Goal: Task Accomplishment & Management: Manage account settings

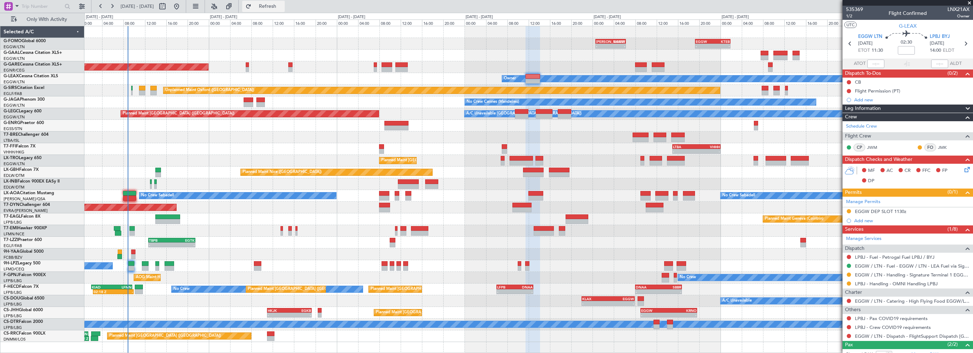
click at [283, 6] on span "Refresh" at bounding box center [268, 6] width 30 height 5
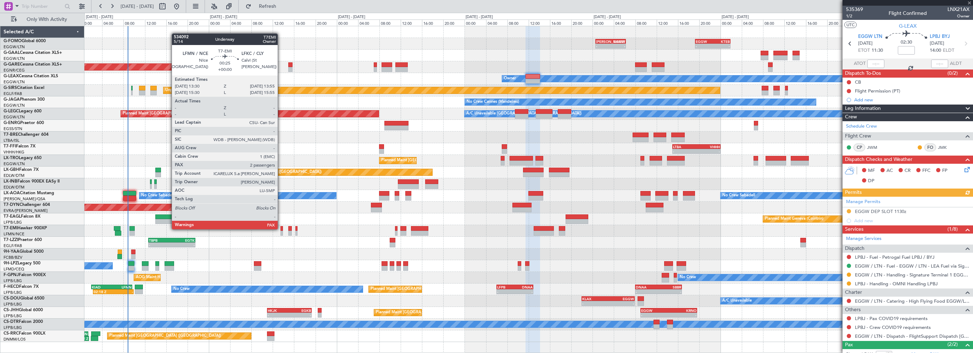
click at [281, 229] on div at bounding box center [282, 228] width 2 height 5
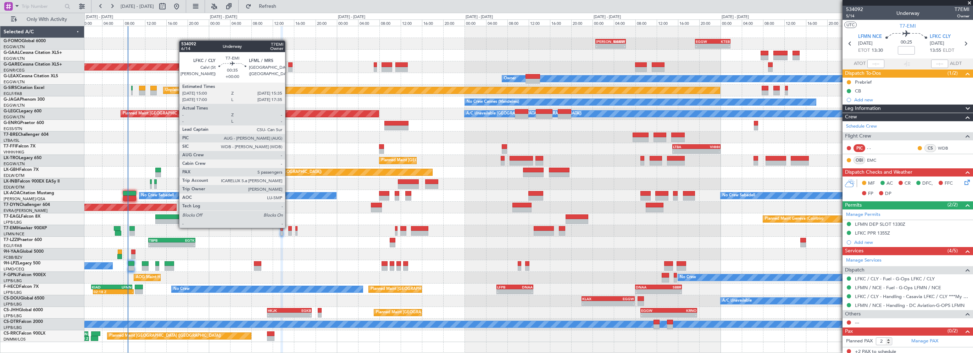
click at [288, 227] on div at bounding box center [289, 228] width 3 height 5
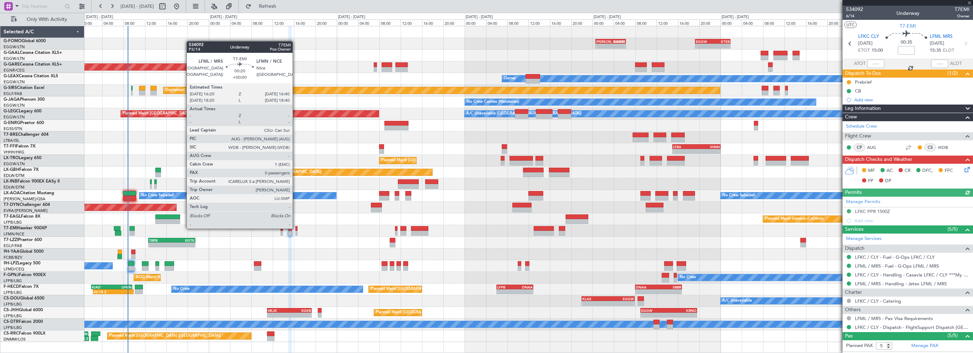
click at [296, 228] on div at bounding box center [296, 228] width 2 height 5
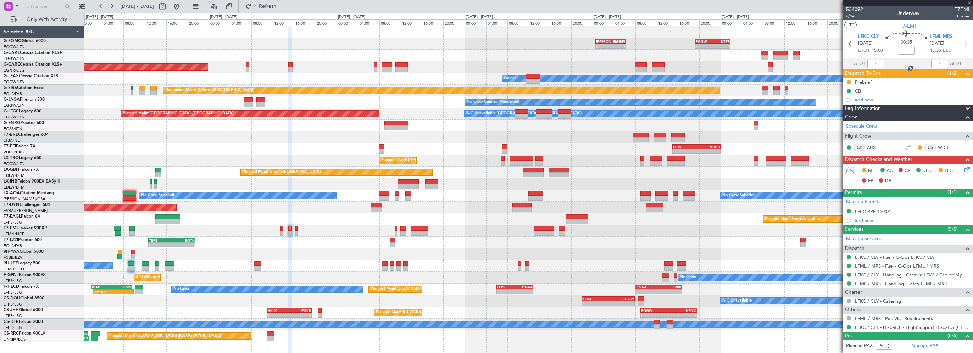
type input "0"
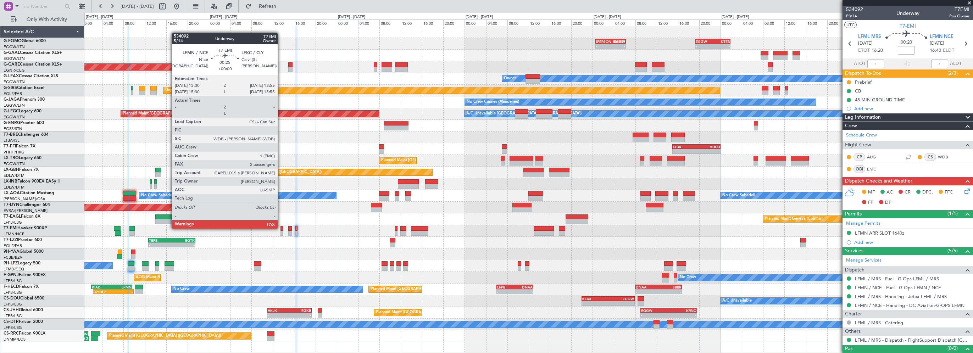
click at [281, 228] on div at bounding box center [282, 228] width 2 height 5
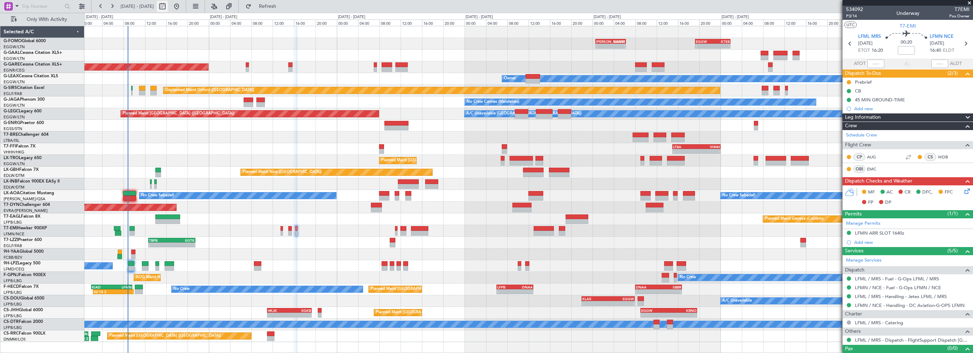
click at [168, 5] on button at bounding box center [162, 6] width 11 height 11
select select "8"
select select "2025"
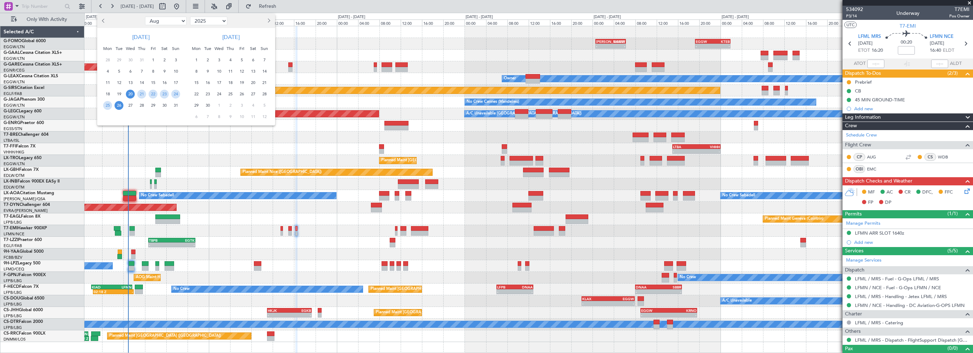
click at [196, 70] on span "8" at bounding box center [196, 71] width 9 height 9
click at [197, 84] on span "15" at bounding box center [196, 82] width 9 height 9
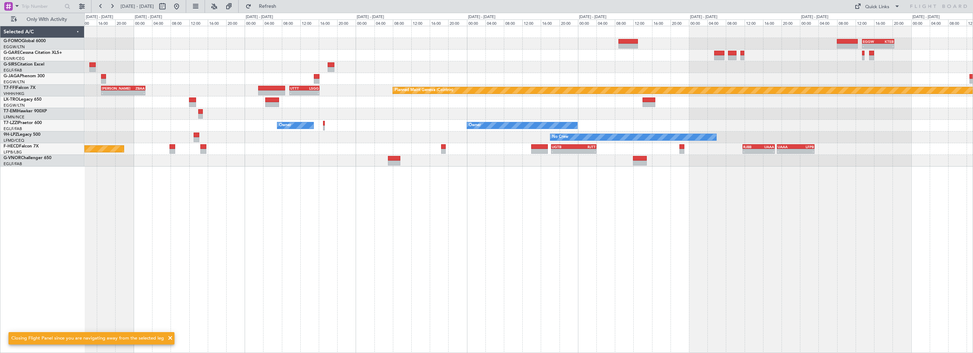
click at [184, 212] on div "- - EGGW 13:30 Z KTEB 20:25 Z Planned Maint Geneva ([GEOGRAPHIC_DATA]) - - [PER…" at bounding box center [528, 189] width 889 height 327
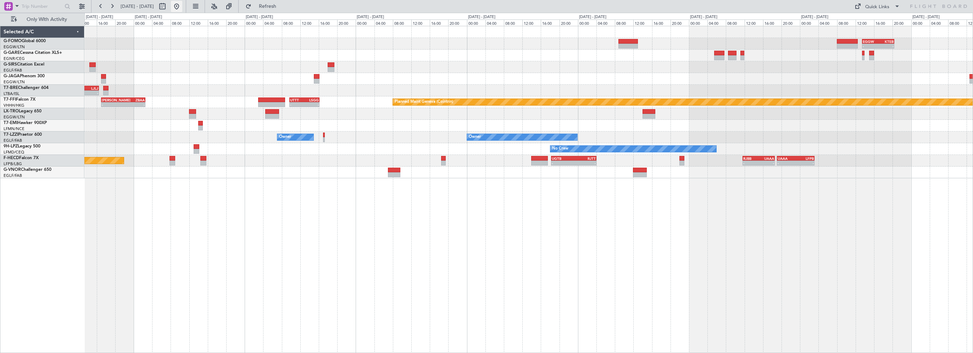
click at [182, 5] on button at bounding box center [176, 6] width 11 height 11
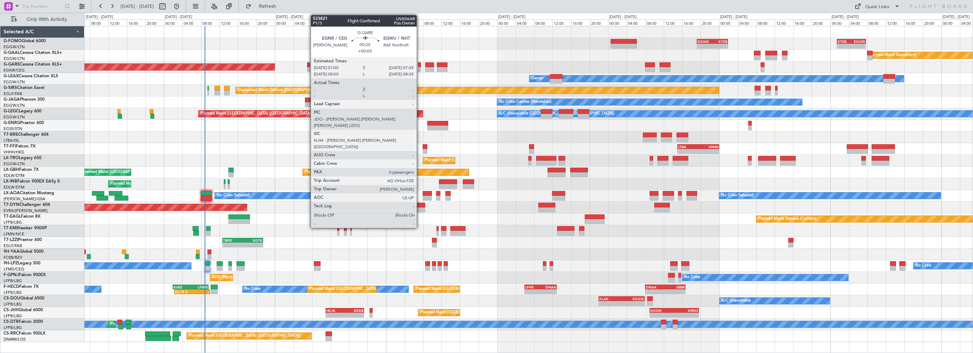
click at [419, 64] on div at bounding box center [419, 64] width 3 height 5
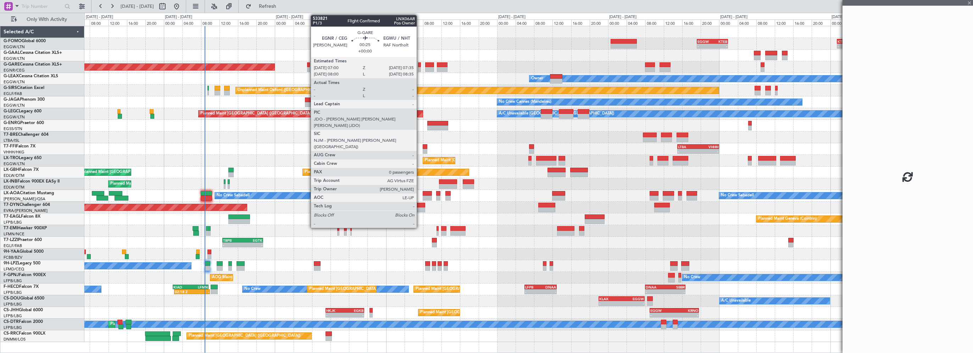
click at [420, 64] on div at bounding box center [419, 64] width 3 height 5
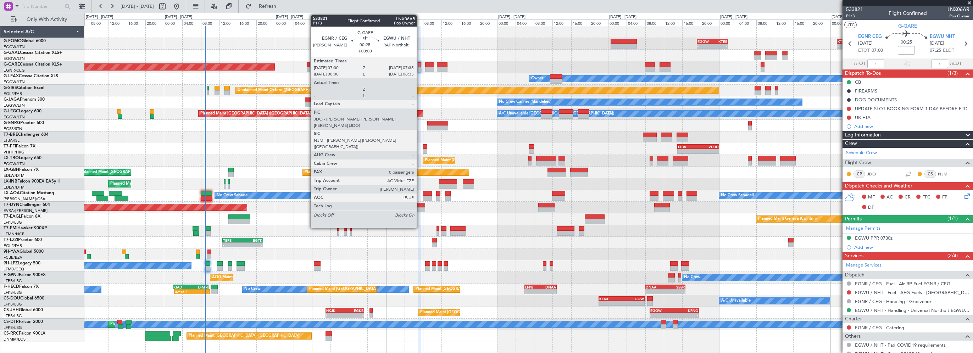
click at [420, 65] on div at bounding box center [419, 64] width 3 height 5
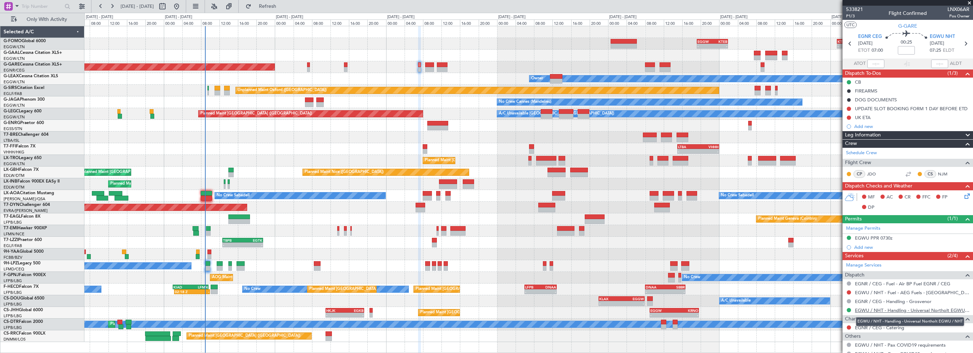
click at [913, 311] on link "EGWU / NHT - Handling - Universal Northolt EGWU / NHT" at bounding box center [912, 311] width 115 height 6
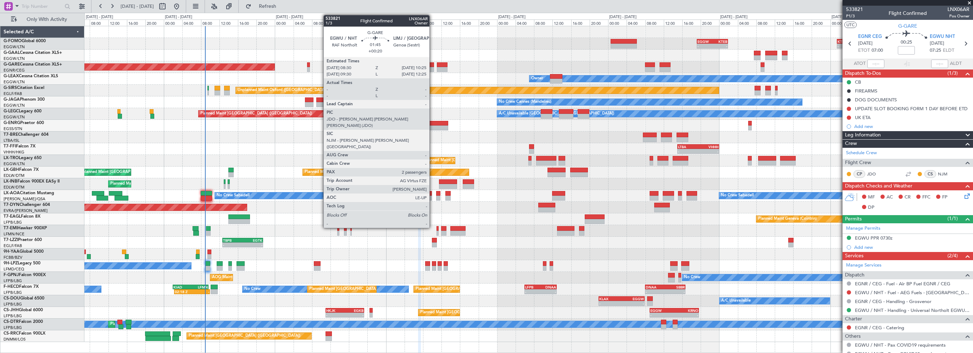
click at [433, 65] on div at bounding box center [429, 64] width 9 height 5
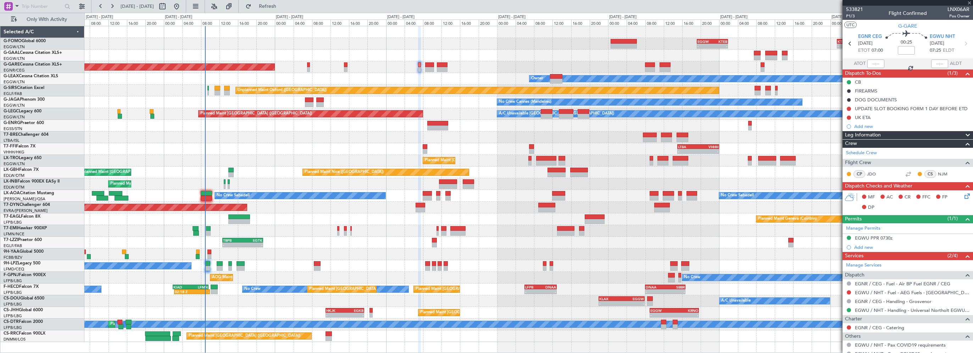
type input "+00:20"
type input "2"
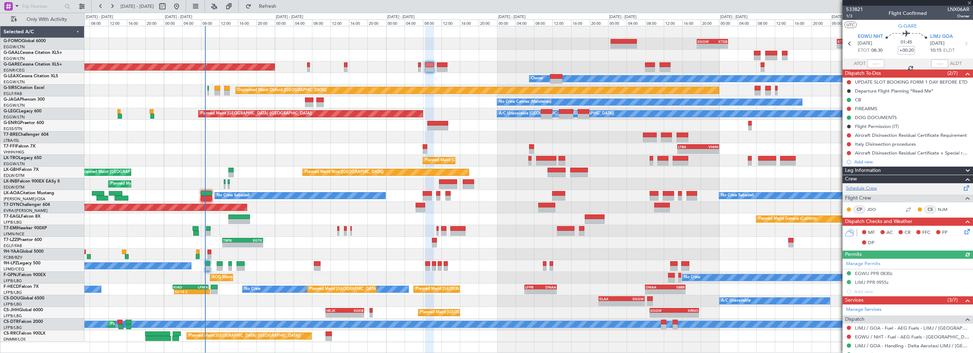
scroll to position [117, 0]
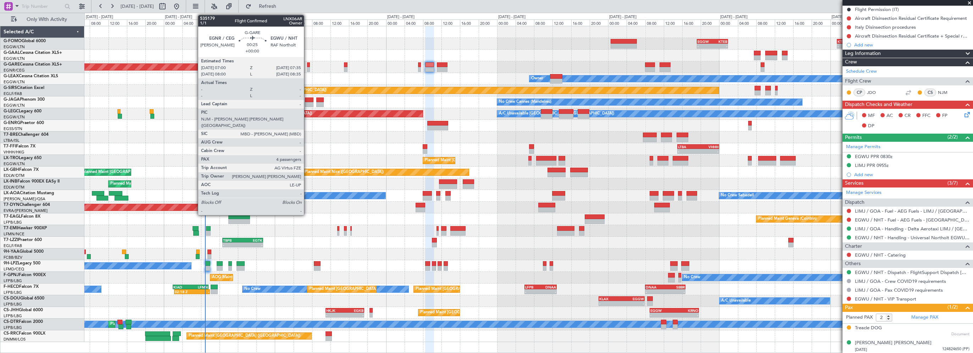
click at [307, 65] on div at bounding box center [308, 64] width 3 height 5
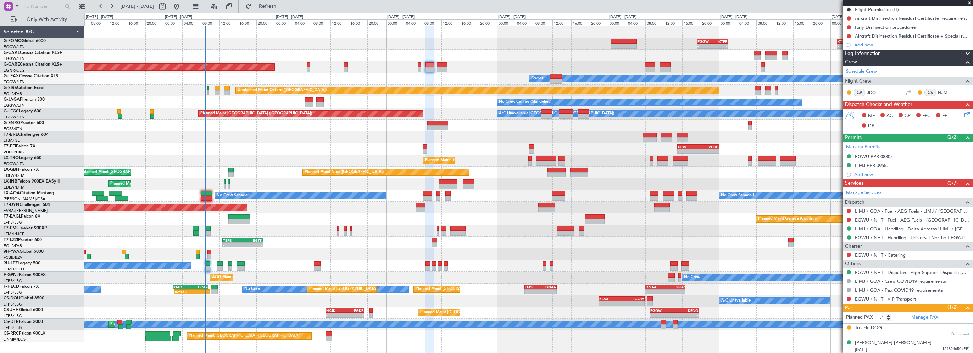
click at [935, 237] on link "EGWU / NHT - Handling - Universal Northolt EGWU / NHT" at bounding box center [912, 238] width 115 height 6
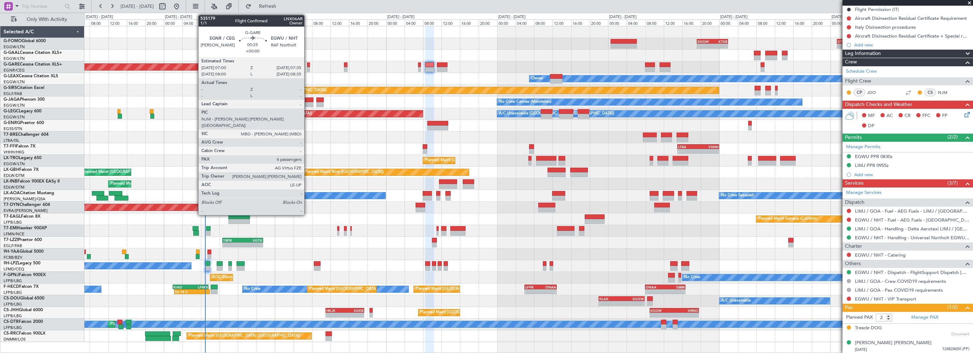
click at [308, 65] on div at bounding box center [308, 64] width 3 height 5
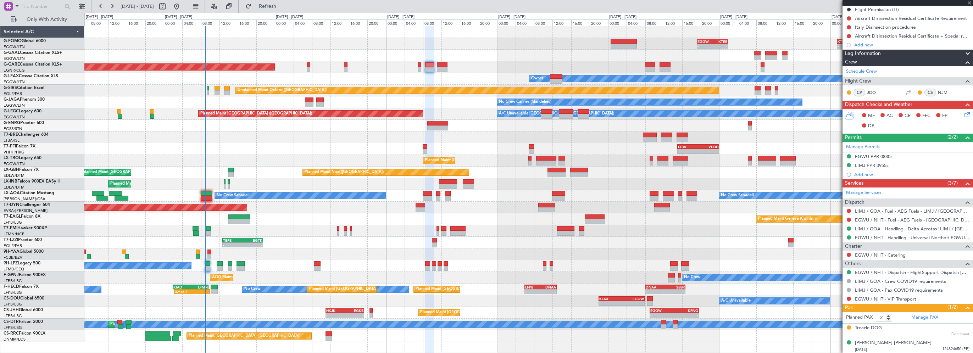
type input "4"
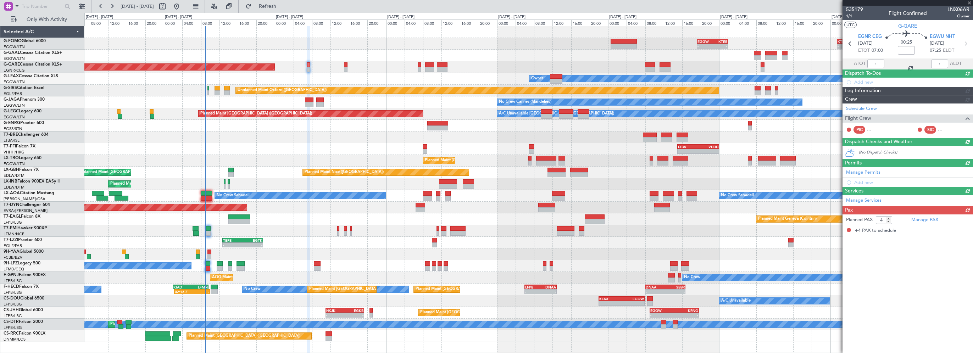
scroll to position [0, 0]
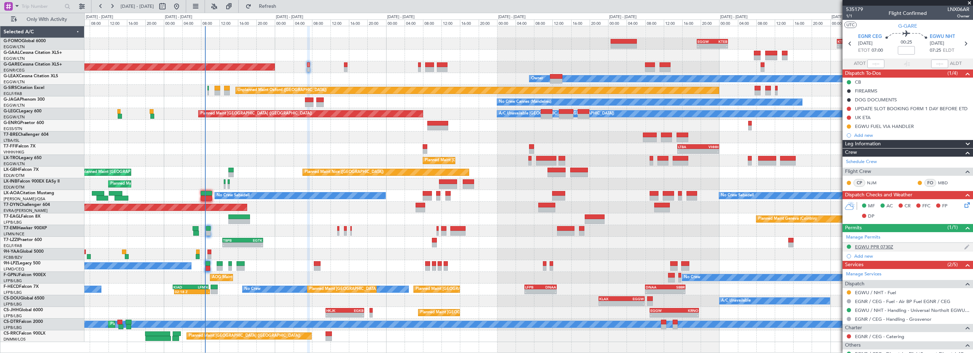
click at [873, 245] on div "EGWU PPR 0730Z" at bounding box center [874, 247] width 38 height 6
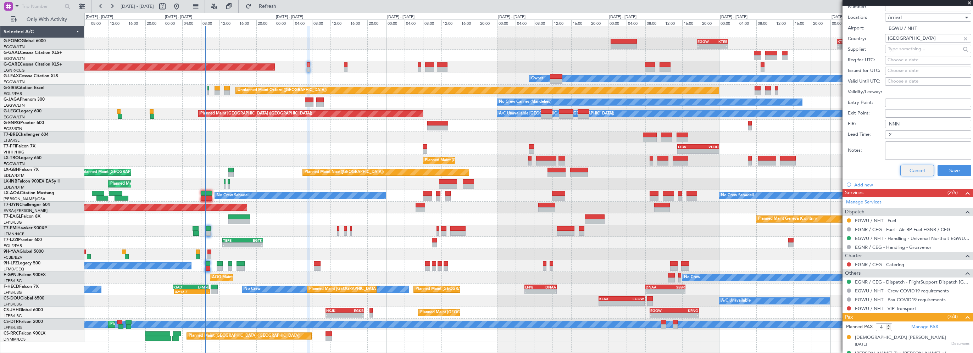
click at [917, 172] on button "Cancel" at bounding box center [918, 170] width 34 height 11
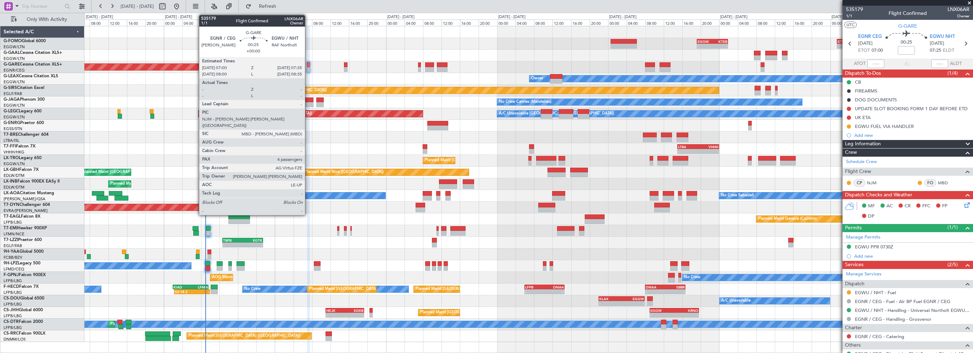
click at [308, 64] on div at bounding box center [308, 64] width 3 height 5
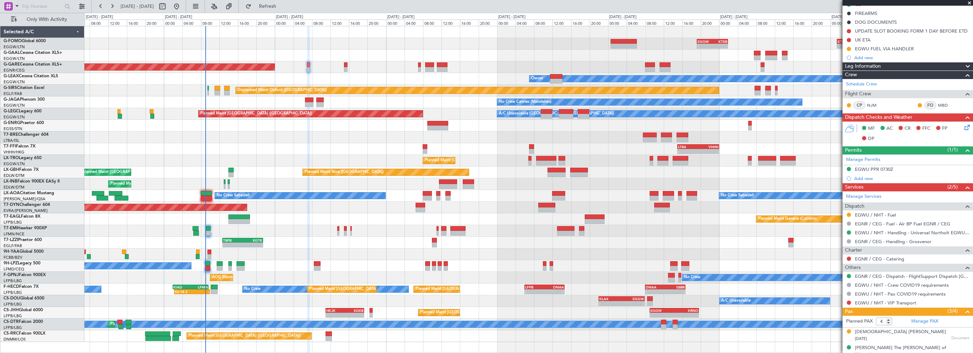
scroll to position [115, 0]
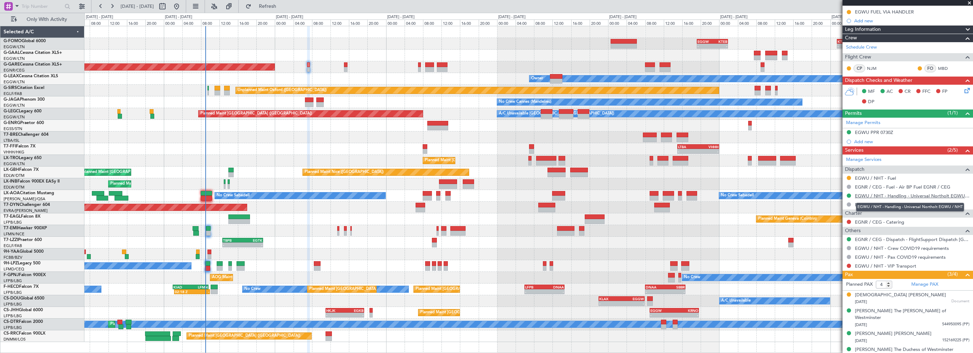
click at [892, 194] on link "EGWU / NHT - Handling - Universal Northolt EGWU / NHT" at bounding box center [912, 196] width 115 height 6
click at [282, 6] on span "Refresh" at bounding box center [268, 6] width 30 height 5
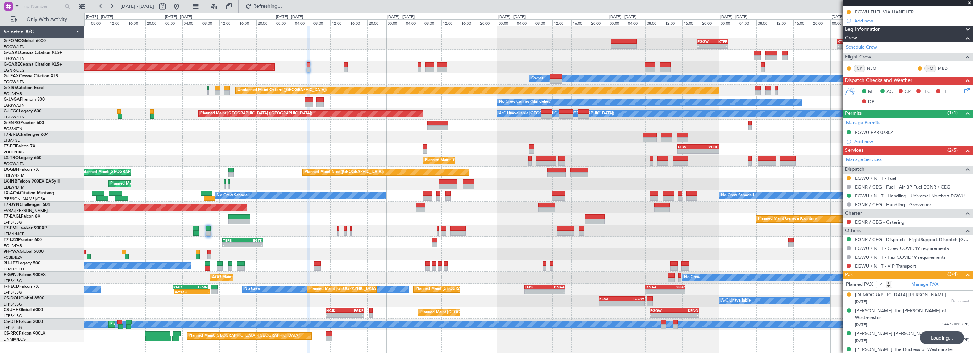
click at [340, 143] on div "- - EGGW 19:15 Z KTEB 01:55 Z - - KTEB 01:30 Z EGGW 07:45 Z Planned [GEOGRAPHIC…" at bounding box center [528, 184] width 889 height 316
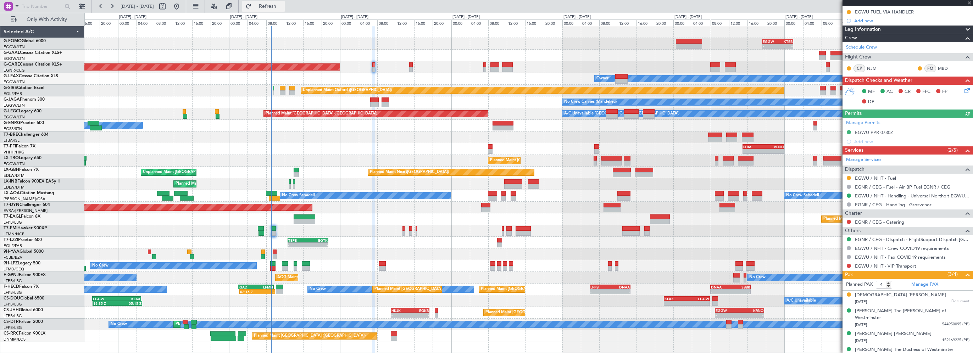
click at [283, 6] on span "Refresh" at bounding box center [268, 6] width 30 height 5
click at [244, 115] on div "Planned Maint [GEOGRAPHIC_DATA] ([GEOGRAPHIC_DATA]) A/C Unavailable [GEOGRAPHIC…" at bounding box center [528, 114] width 889 height 12
click at [878, 131] on div "EGWU PPR 0730Z" at bounding box center [874, 132] width 38 height 6
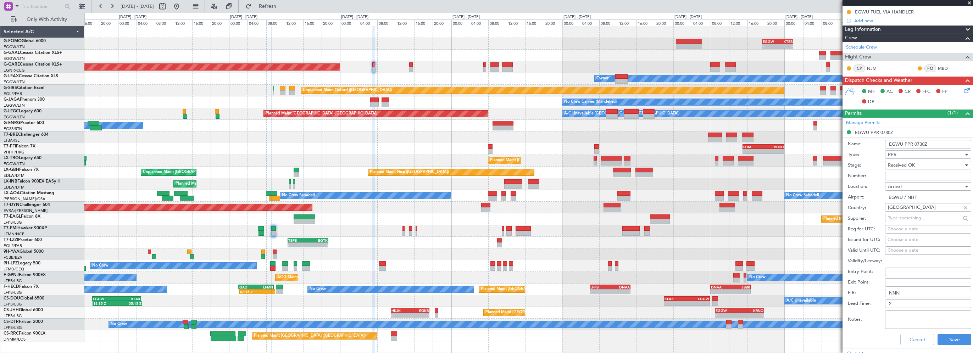
click at [910, 176] on input "Number:" at bounding box center [928, 176] width 86 height 9
paste input "PPR NHT-214808"
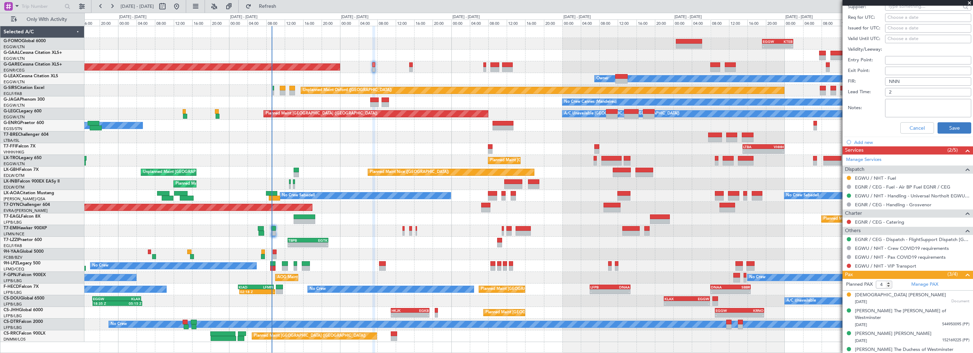
type input "PPR NHT-214808"
click at [950, 128] on button "Save" at bounding box center [955, 127] width 34 height 11
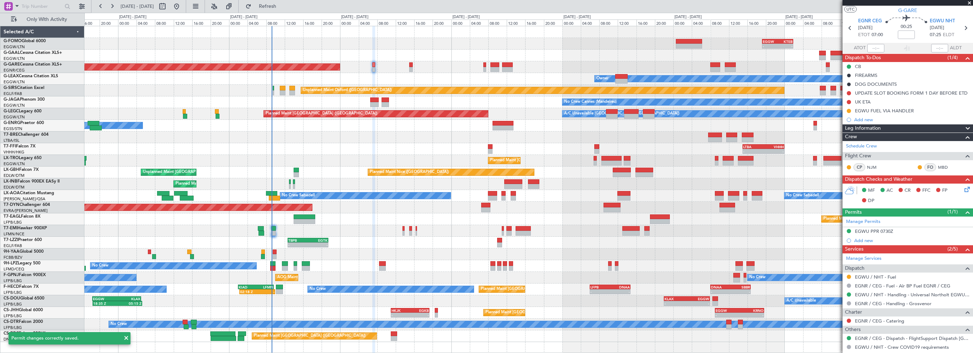
scroll to position [0, 0]
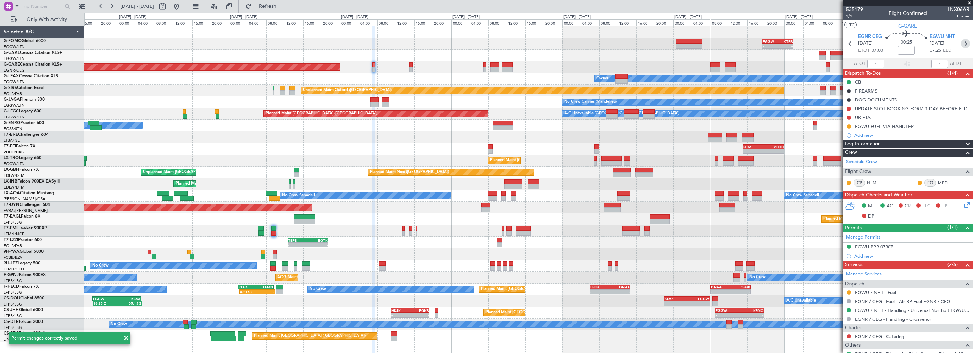
click at [961, 43] on icon at bounding box center [965, 43] width 9 height 9
type input "+00:10"
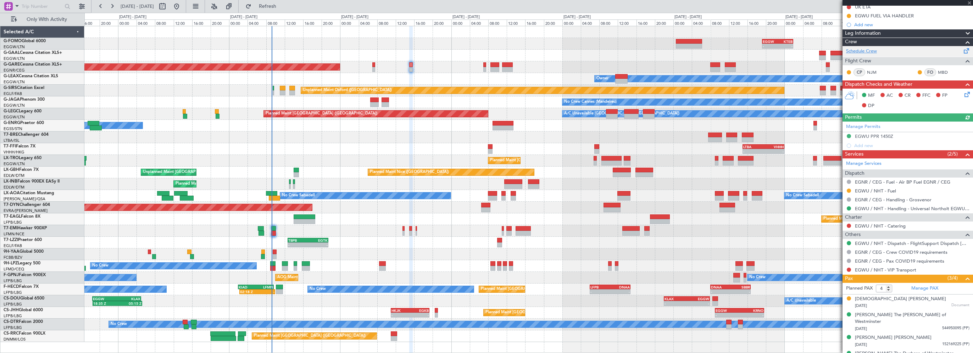
scroll to position [123, 0]
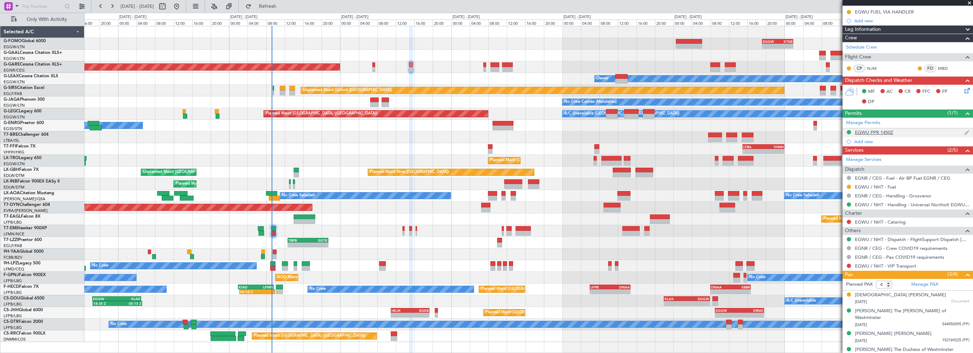
click at [866, 132] on div "EGWU PPR 1450Z" at bounding box center [874, 132] width 38 height 6
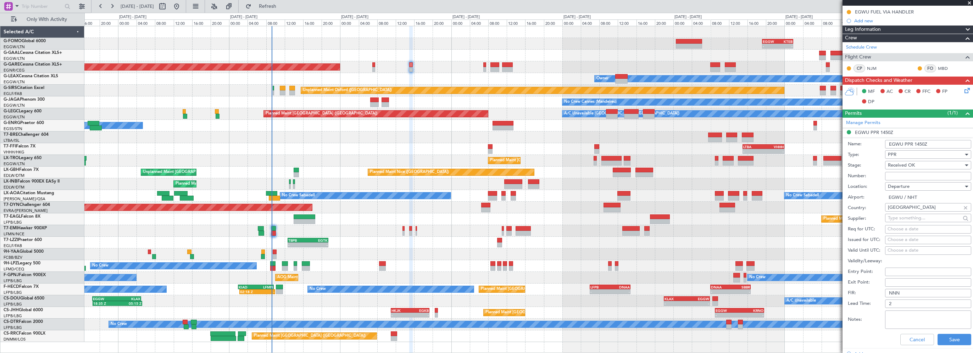
click at [904, 173] on input "Number:" at bounding box center [928, 176] width 86 height 9
paste input "PPR NHT-214808"
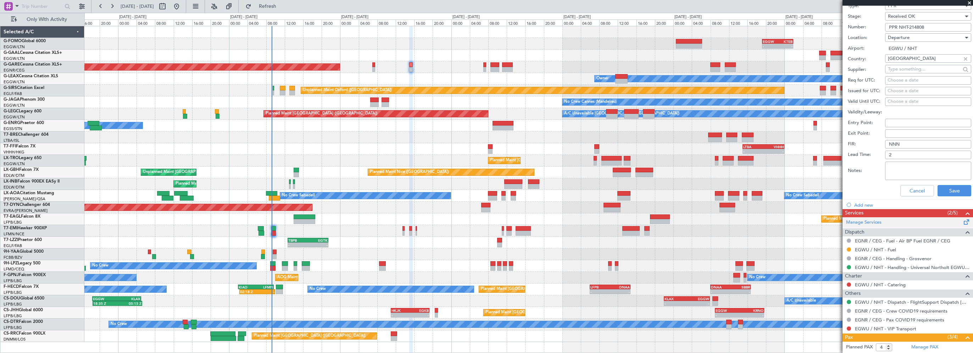
scroll to position [301, 0]
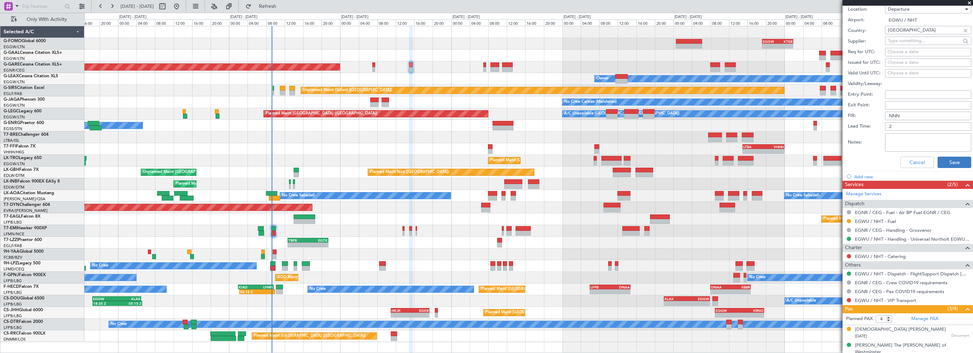
type input "PPR NHT-214808"
click at [943, 162] on button "Save" at bounding box center [955, 162] width 34 height 11
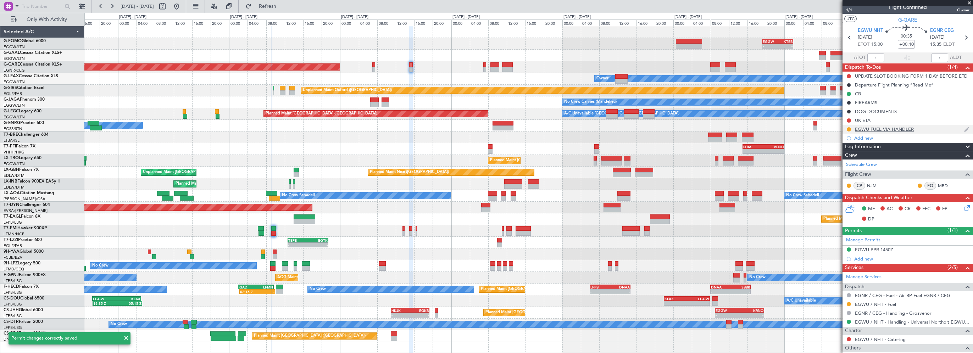
scroll to position [0, 0]
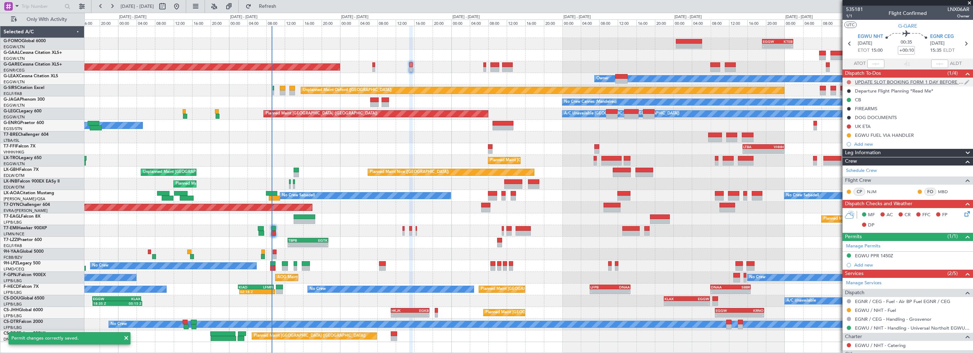
click at [850, 82] on button at bounding box center [849, 82] width 4 height 4
click at [851, 114] on span "Completed" at bounding box center [852, 113] width 23 height 7
click at [849, 44] on icon at bounding box center [849, 43] width 9 height 9
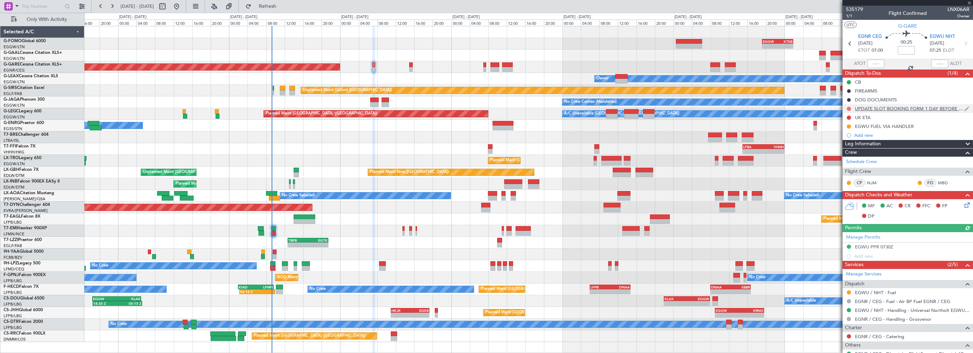
click at [850, 108] on button at bounding box center [849, 109] width 4 height 4
click at [850, 138] on span "Completed" at bounding box center [852, 140] width 23 height 7
click at [718, 247] on div "- - TBPB 12:40 Z EGTK 21:30 Z" at bounding box center [528, 243] width 889 height 12
click at [969, 2] on span at bounding box center [969, 3] width 7 height 6
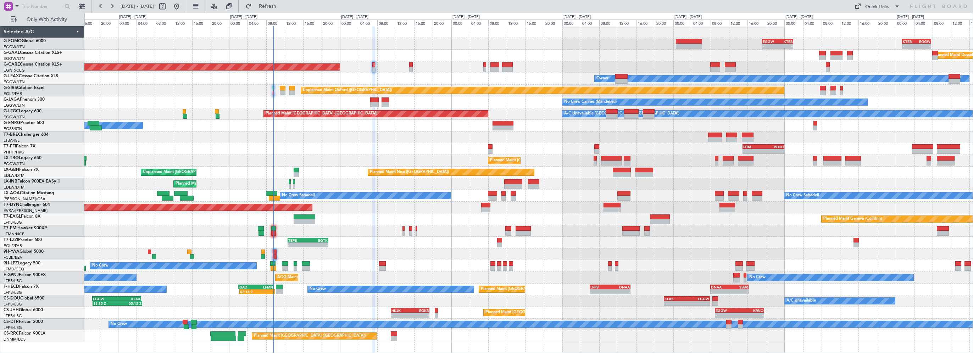
type input "0"
